Goal: Find specific page/section: Find specific page/section

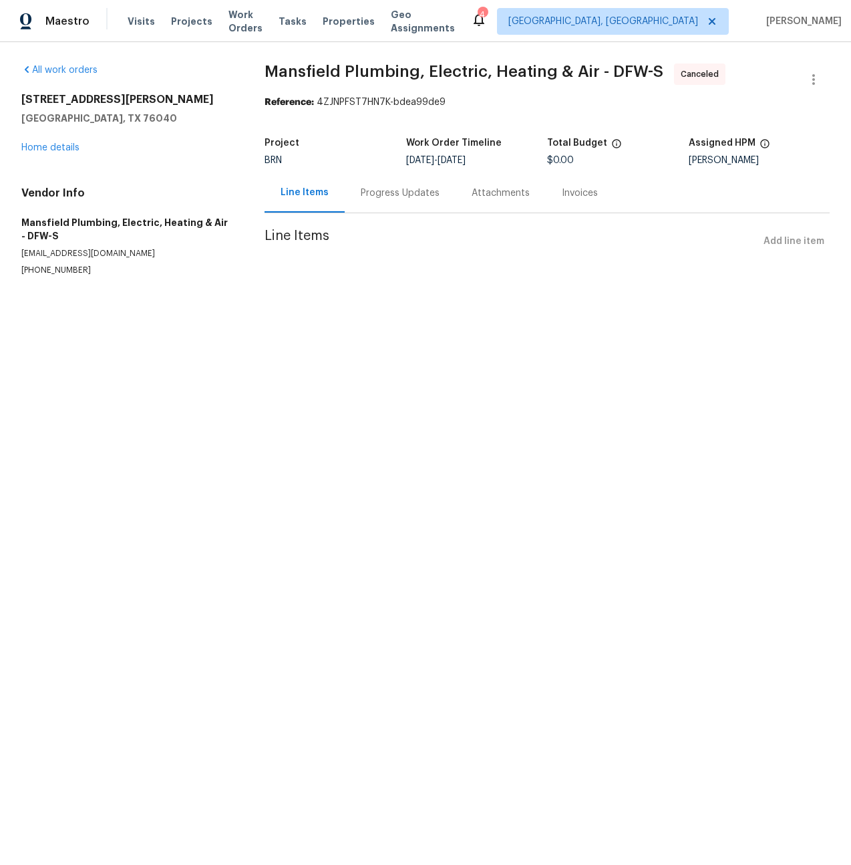
click at [41, 141] on div "[STREET_ADDRESS][PERSON_NAME] Home details" at bounding box center [126, 123] width 211 height 61
click at [41, 146] on link "Home details" at bounding box center [50, 147] width 58 height 9
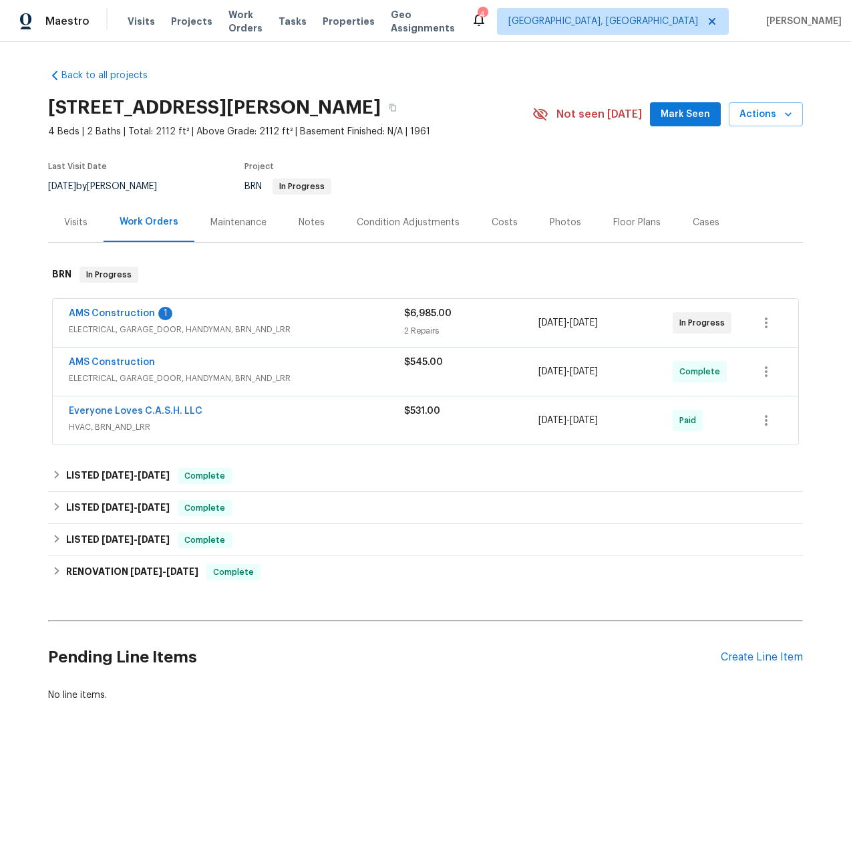
click at [118, 331] on span "ELECTRICAL, GARAGE_DOOR, HANDYMAN, BRN_AND_LRR" at bounding box center [236, 329] width 335 height 13
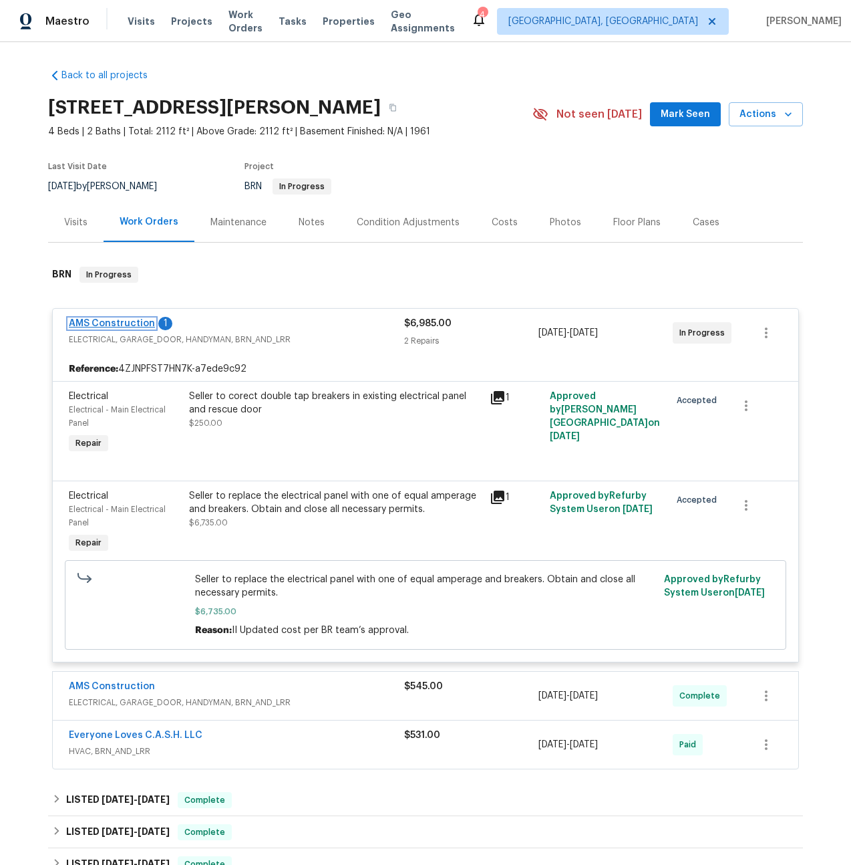
click at [88, 325] on link "AMS Construction" at bounding box center [112, 323] width 86 height 9
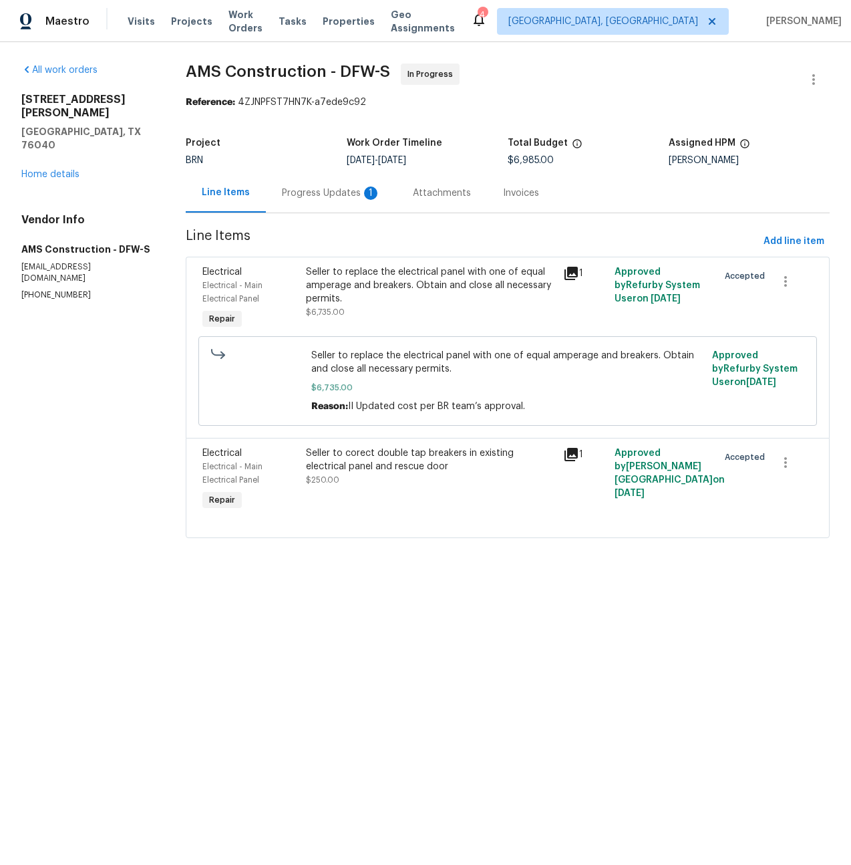
drag, startPoint x: 340, startPoint y: 192, endPoint x: 339, endPoint y: 204, distance: 12.0
click at [340, 192] on div "Progress Updates 1" at bounding box center [331, 192] width 99 height 13
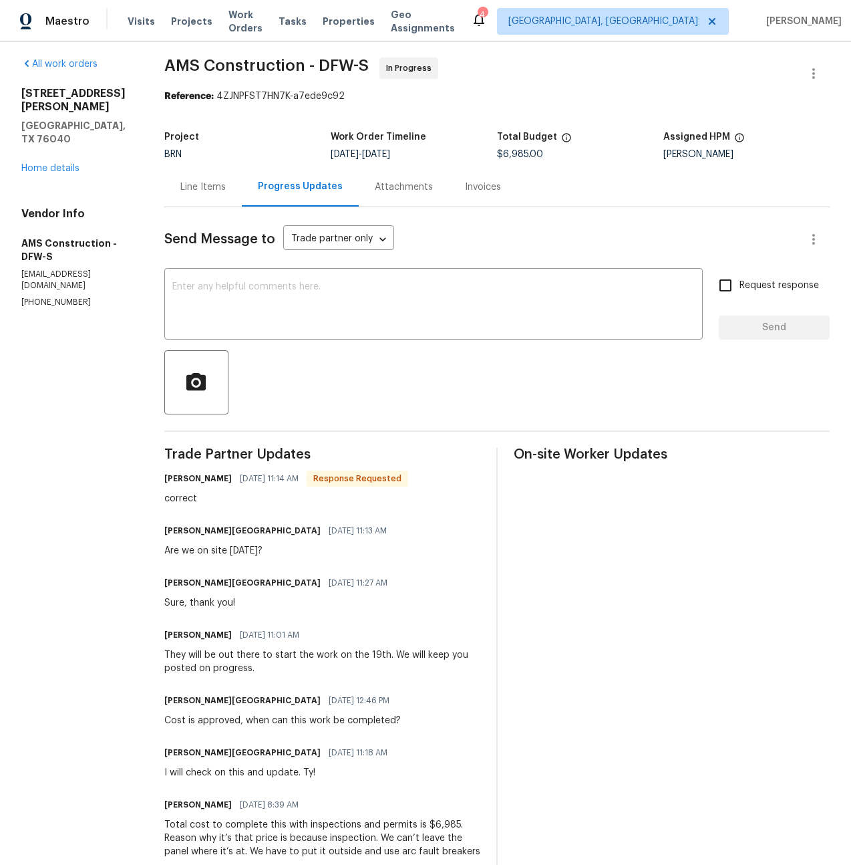
scroll to position [1, 0]
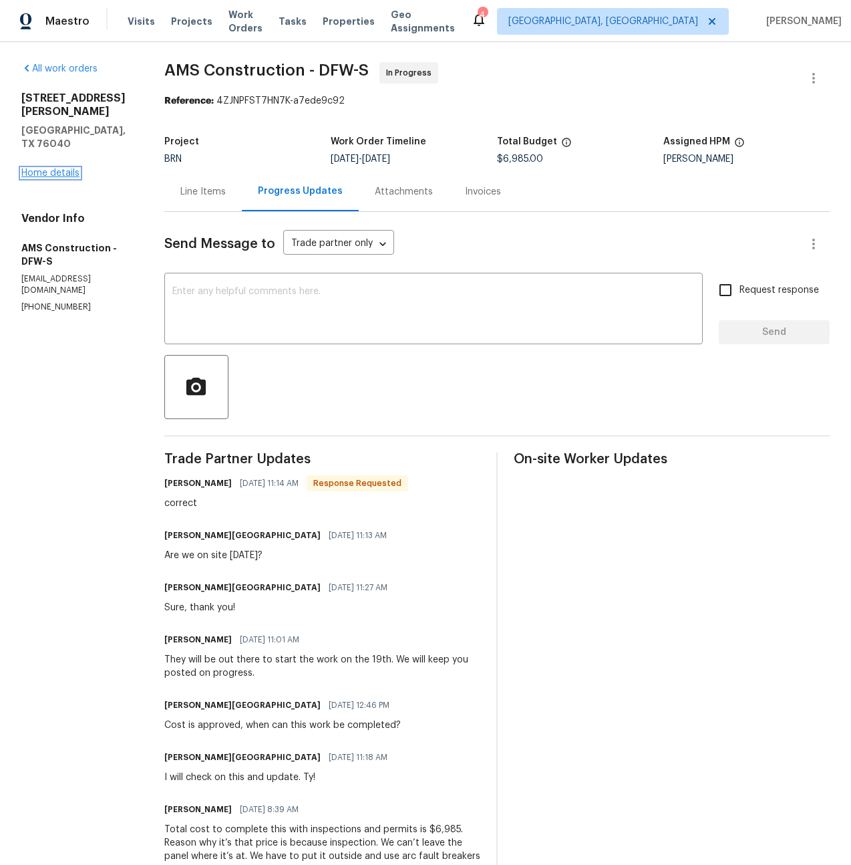
click at [55, 168] on link "Home details" at bounding box center [50, 172] width 58 height 9
